Goal: Transaction & Acquisition: Obtain resource

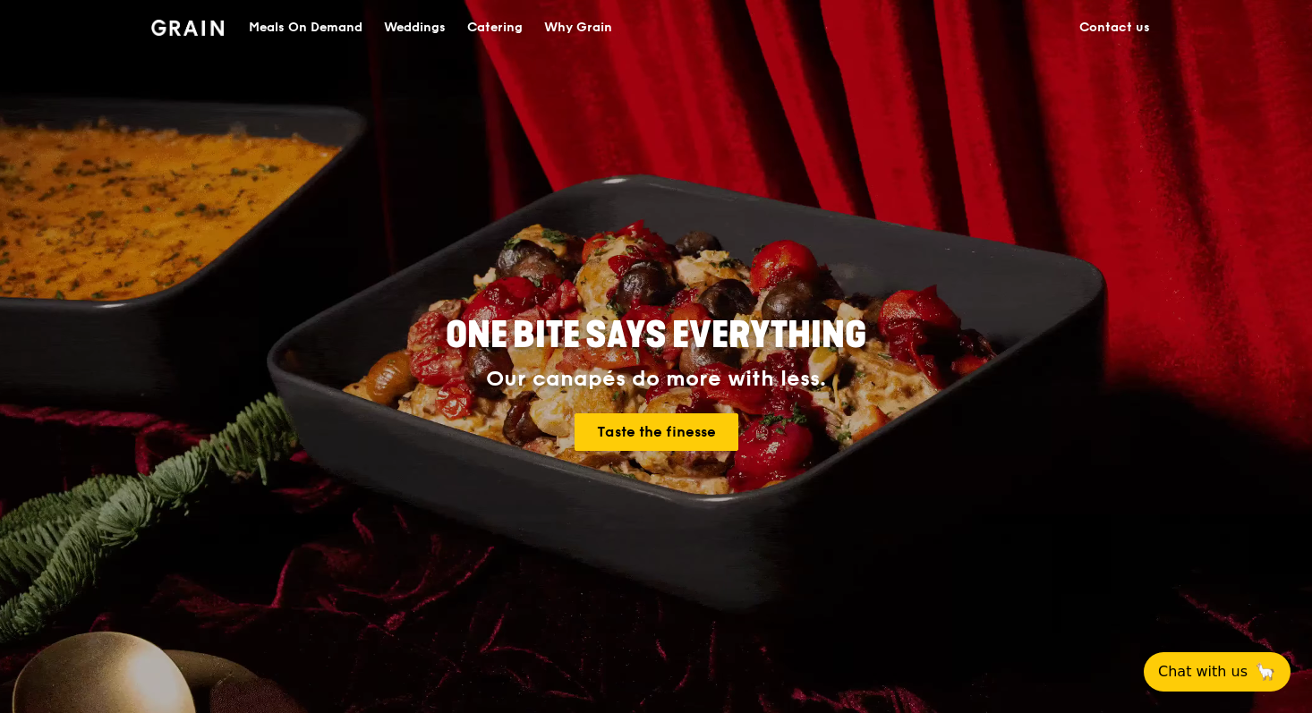
click at [501, 27] on div "Catering" at bounding box center [495, 28] width 56 height 54
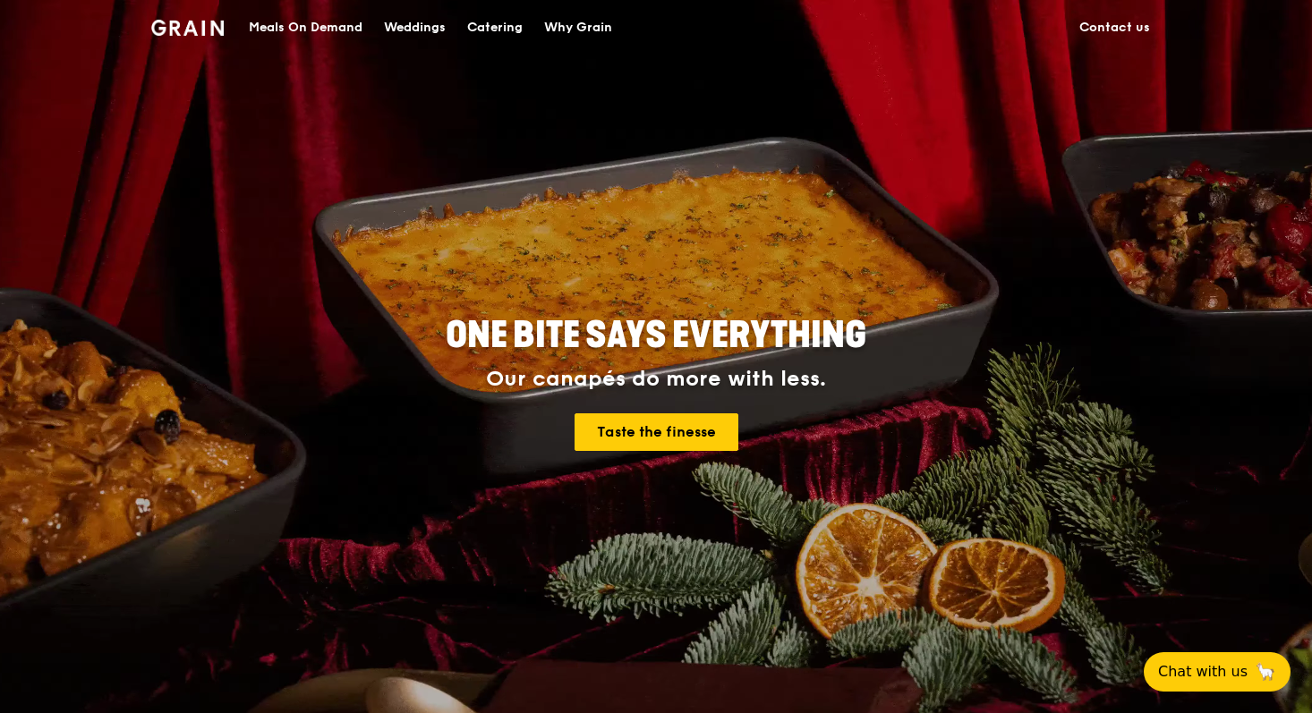
click at [492, 31] on div "Catering" at bounding box center [495, 28] width 56 height 54
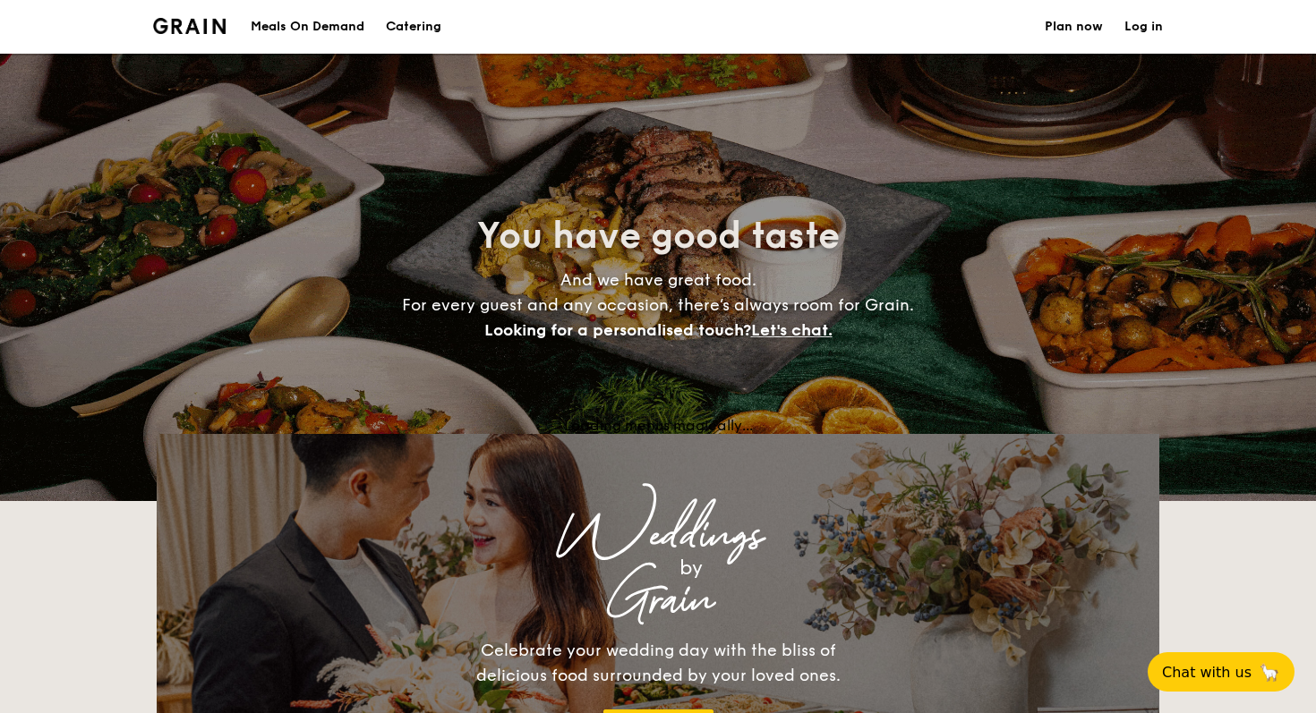
select select
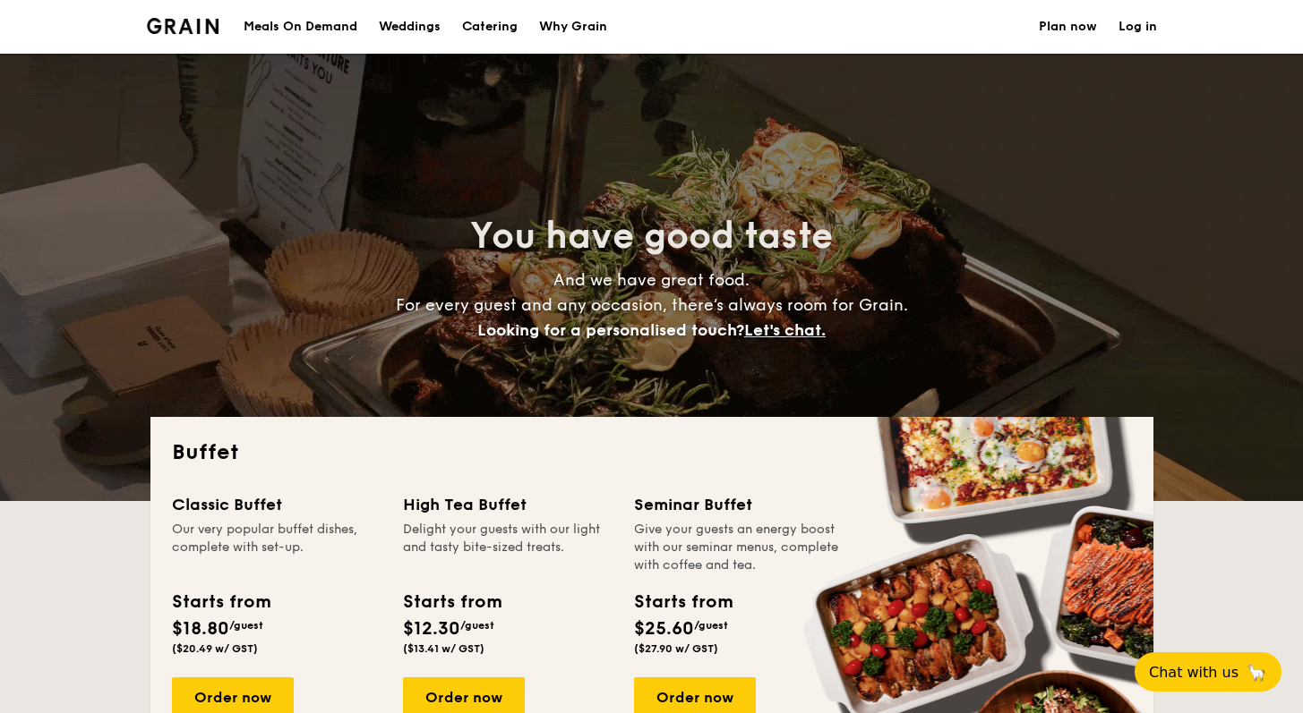
click at [556, 27] on div "Why Grain" at bounding box center [573, 27] width 68 height 54
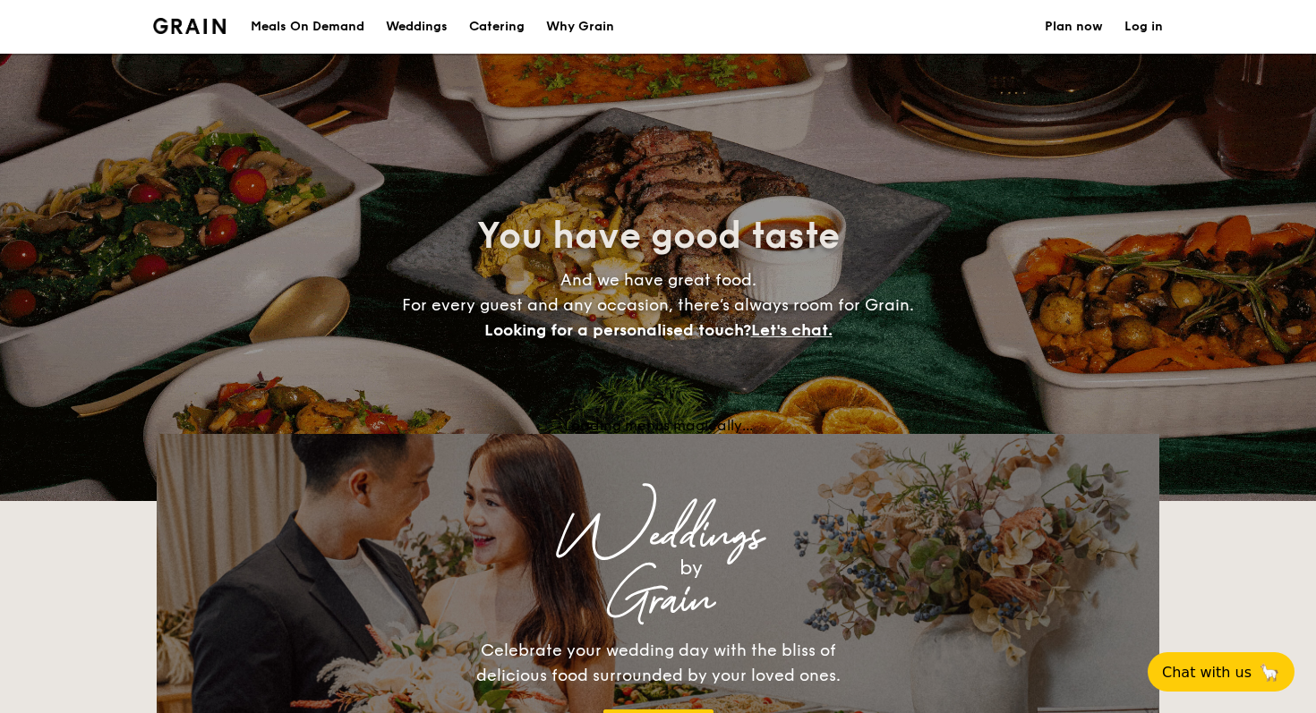
select select
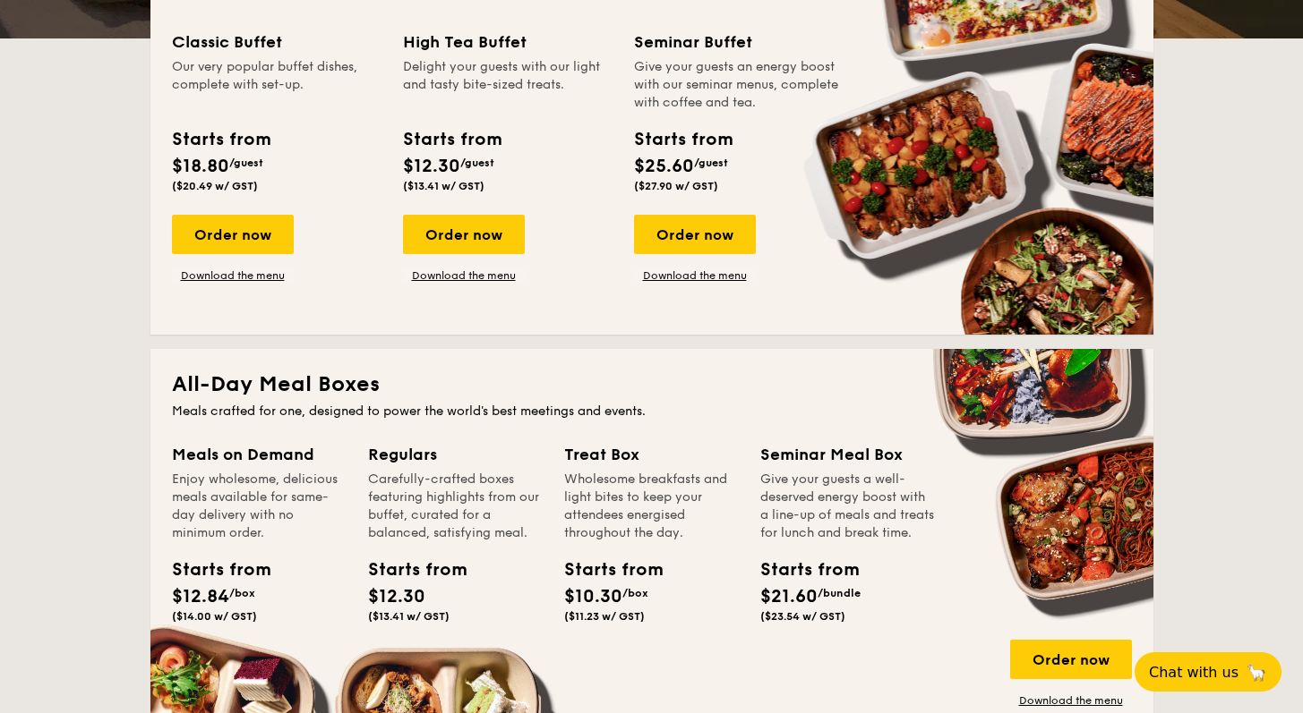
scroll to position [464, 0]
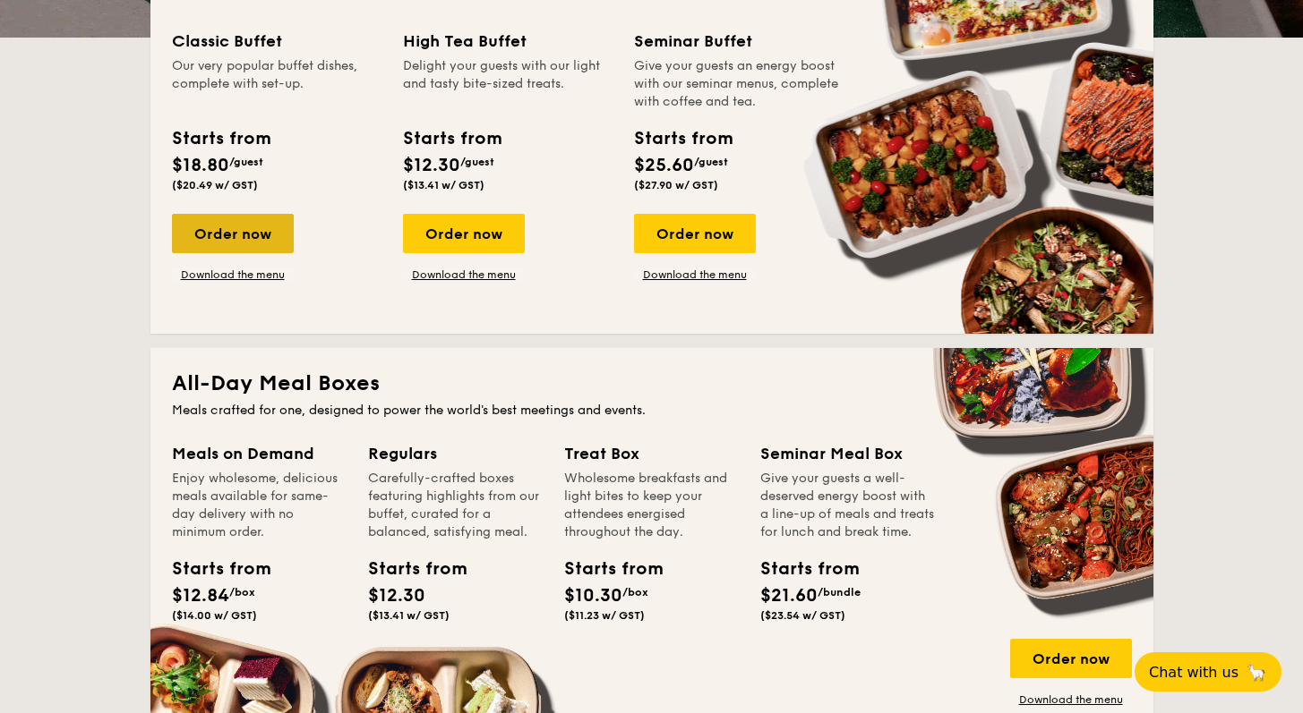
click at [249, 241] on div "Order now" at bounding box center [233, 233] width 122 height 39
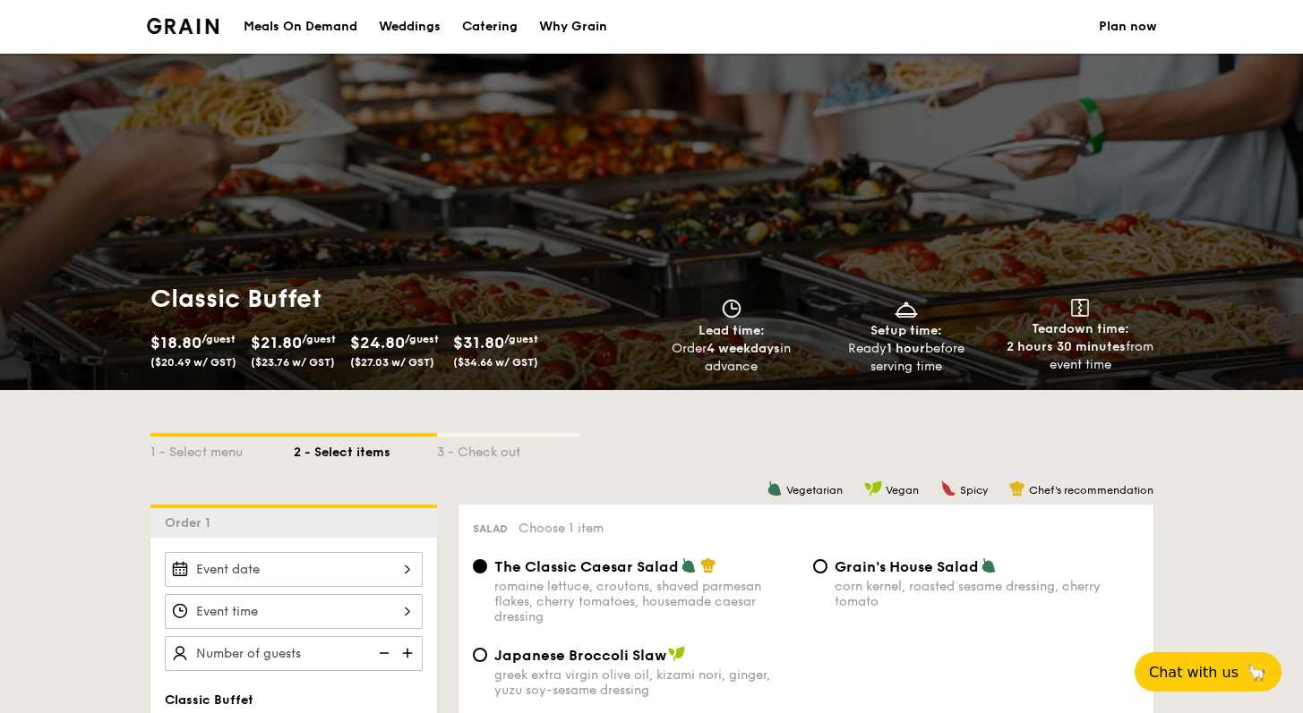
select select
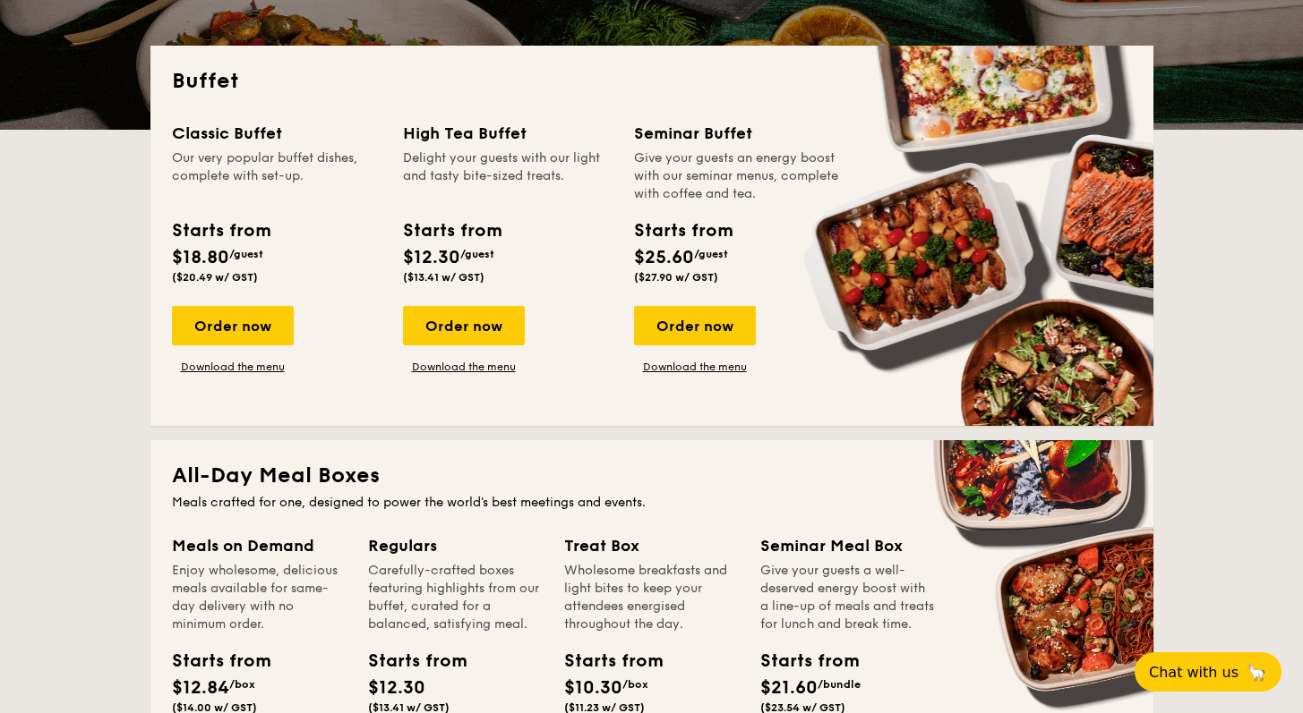
scroll to position [364, 0]
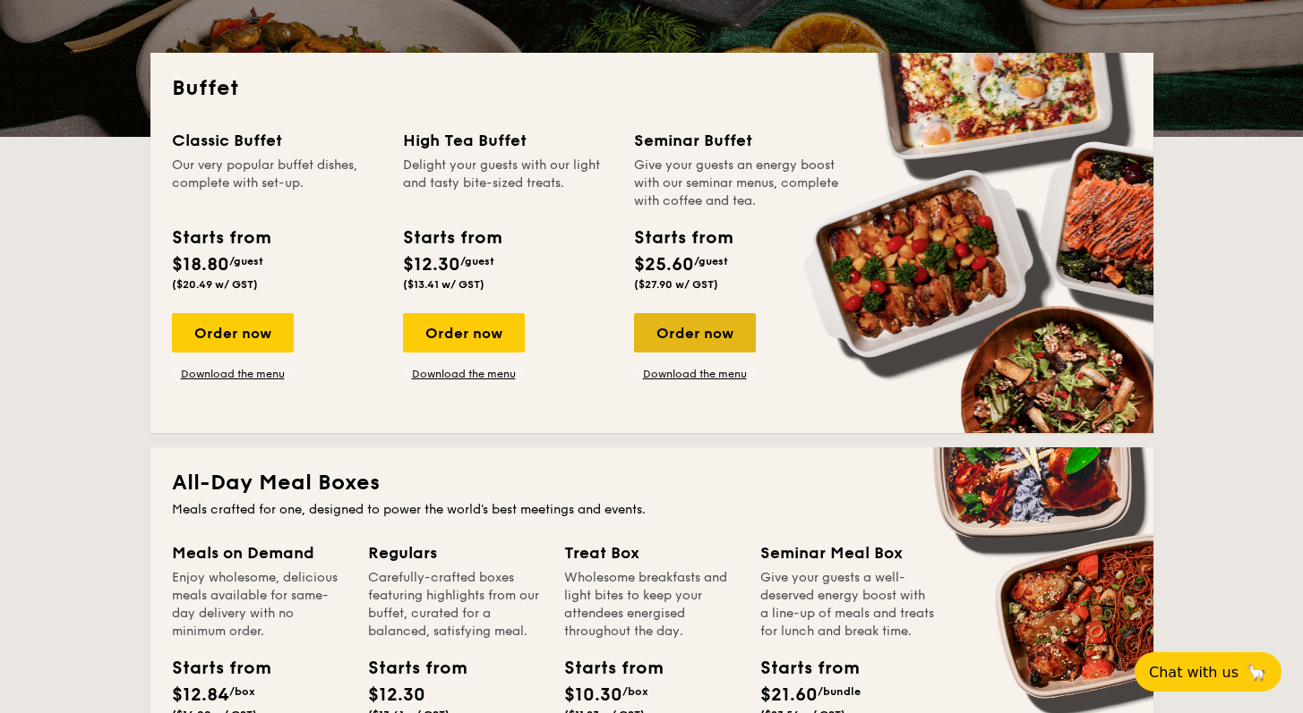
click at [674, 329] on div "Order now" at bounding box center [695, 332] width 122 height 39
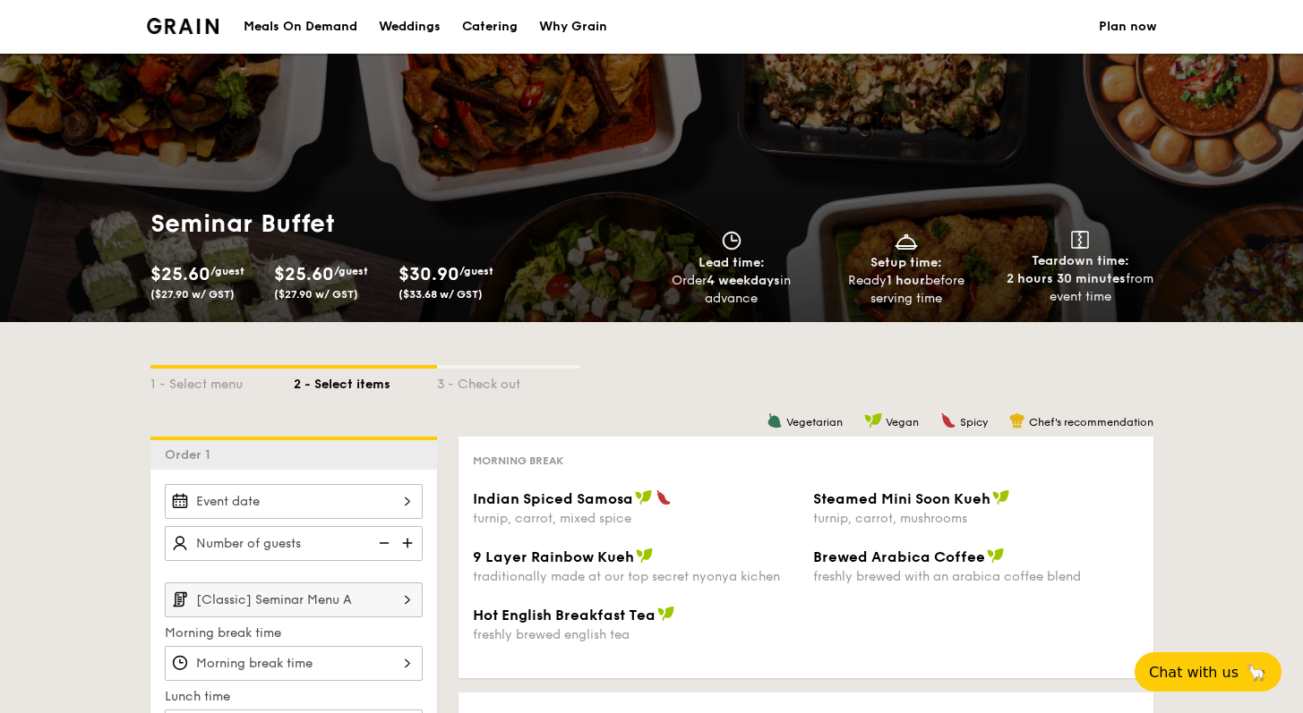
select select
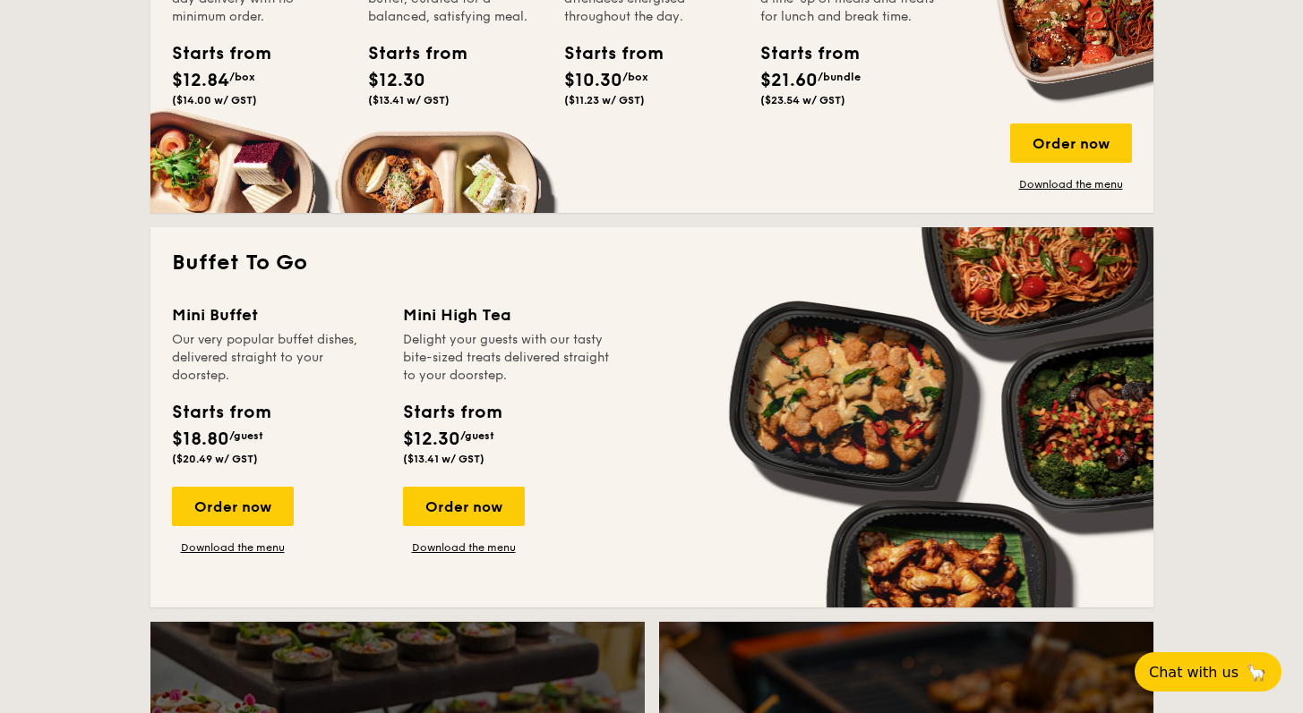
scroll to position [1104, 0]
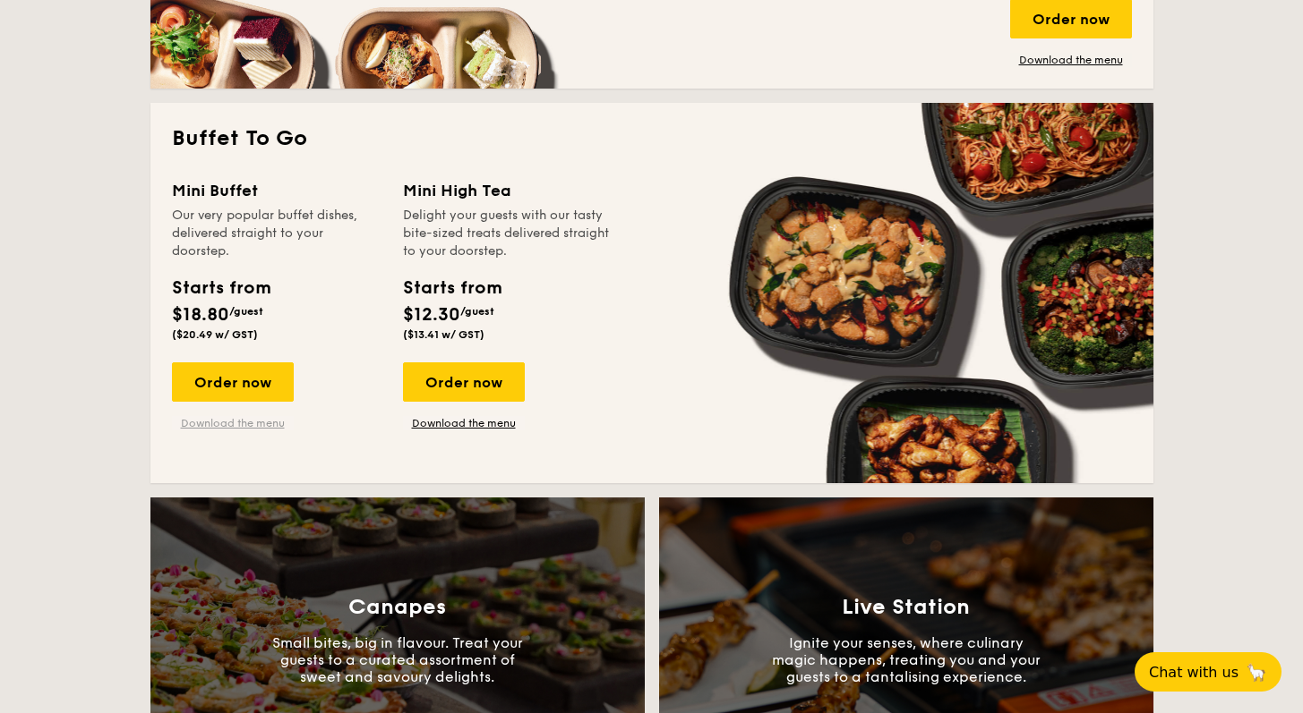
click at [239, 423] on link "Download the menu" at bounding box center [233, 423] width 122 height 14
click at [232, 394] on div "Order now" at bounding box center [233, 382] width 122 height 39
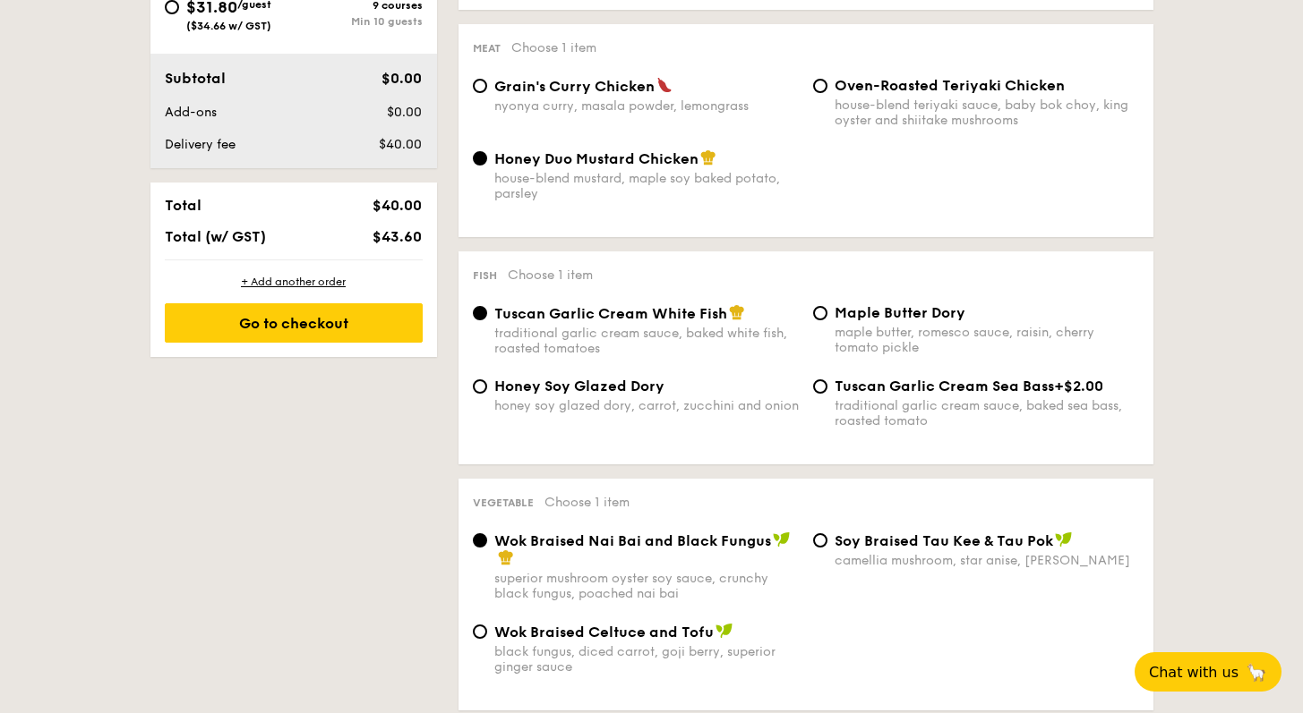
scroll to position [944, 0]
